Goal: Information Seeking & Learning: Understand process/instructions

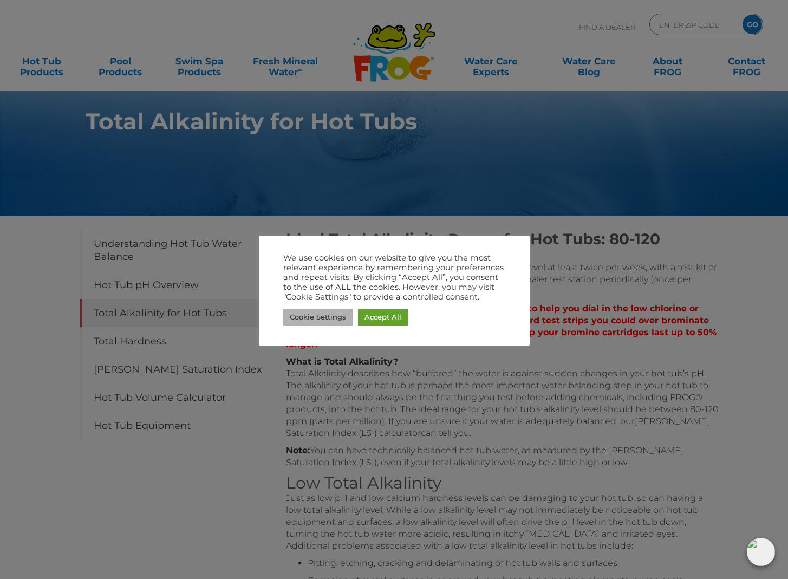
click at [317, 318] on link "Cookie Settings" at bounding box center [317, 317] width 69 height 17
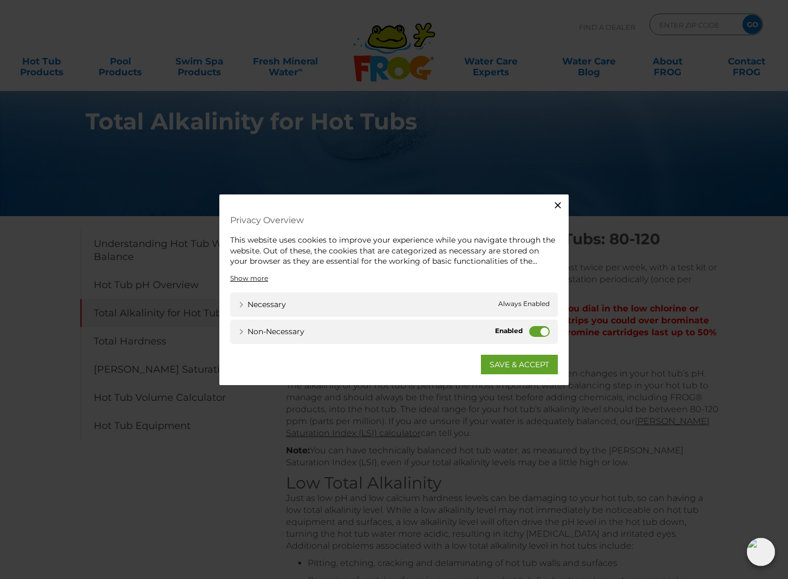
click at [537, 331] on label "Non-necessary" at bounding box center [539, 330] width 21 height 11
click at [0, 0] on input "Non-necessary" at bounding box center [0, 0] width 0 height 0
click at [525, 366] on link "SAVE & ACCEPT" at bounding box center [519, 363] width 77 height 19
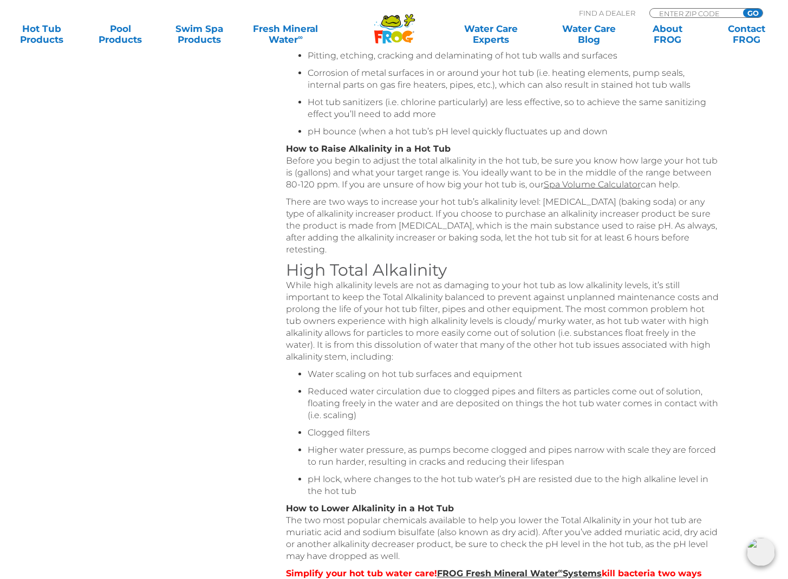
scroll to position [506, 0]
click at [584, 188] on link "Spa Volume Calculator" at bounding box center [592, 185] width 97 height 10
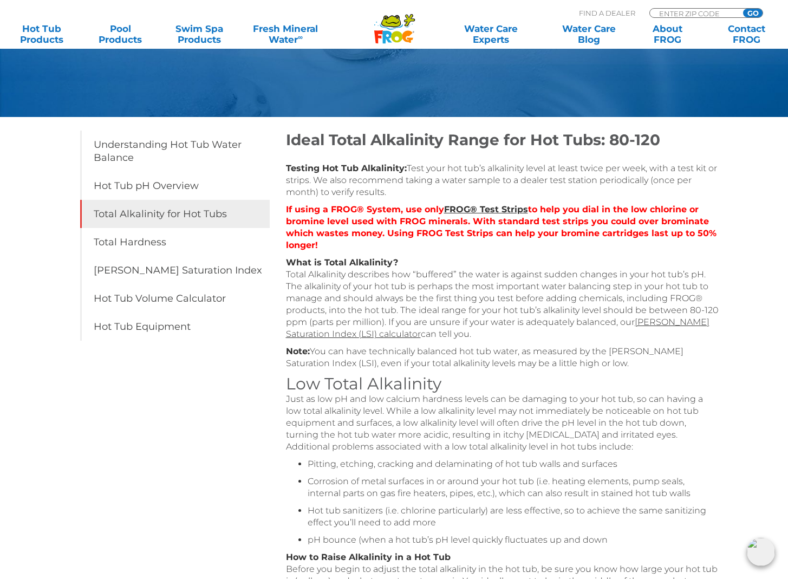
scroll to position [0, 0]
